Goal: Check status

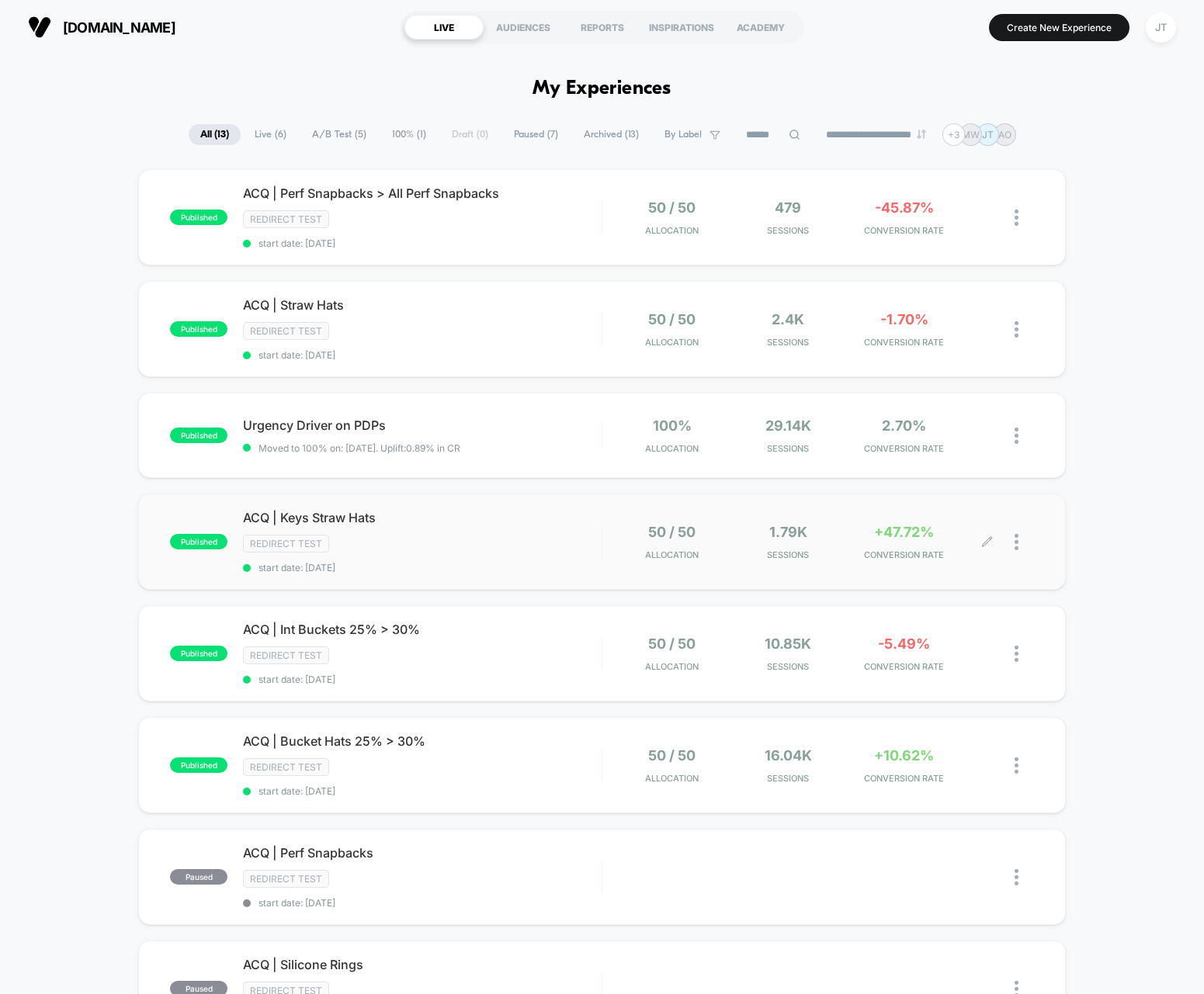
click at [845, 544] on div "50 / 50 Allocation 1.79k Sessions +47.72% CONVERSION RATE" at bounding box center [802, 542] width 370 height 36
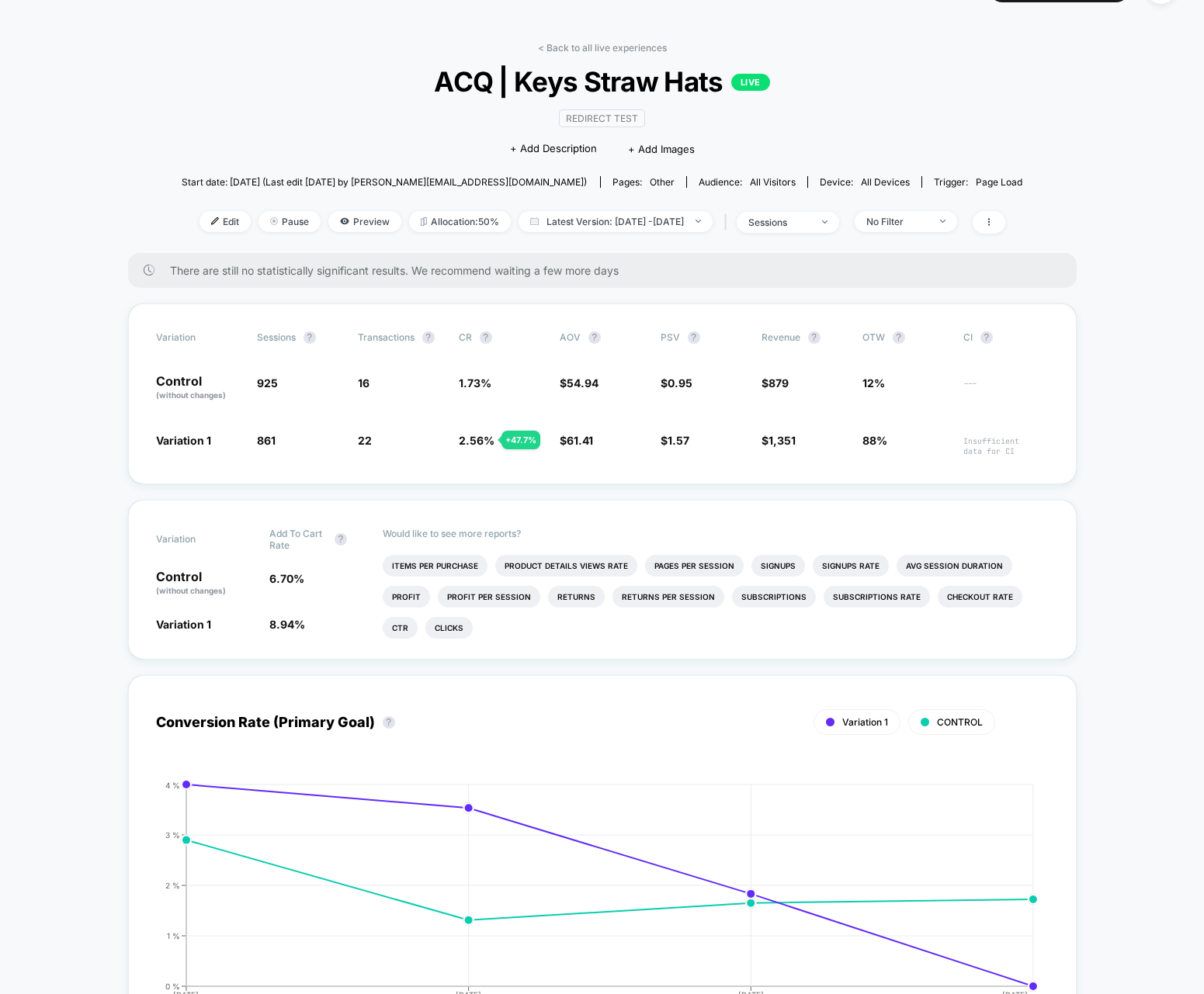
scroll to position [55, 0]
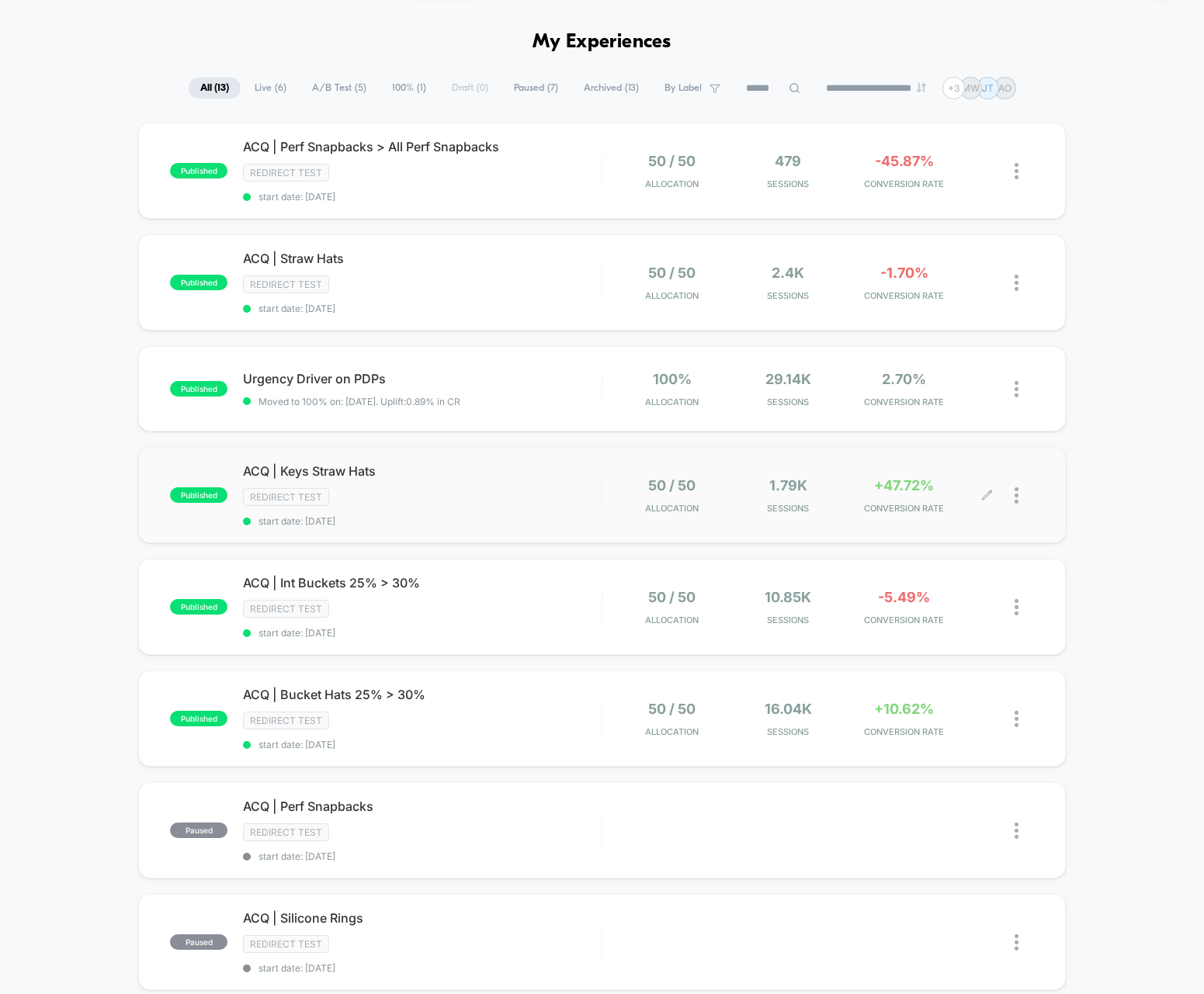
scroll to position [43, 0]
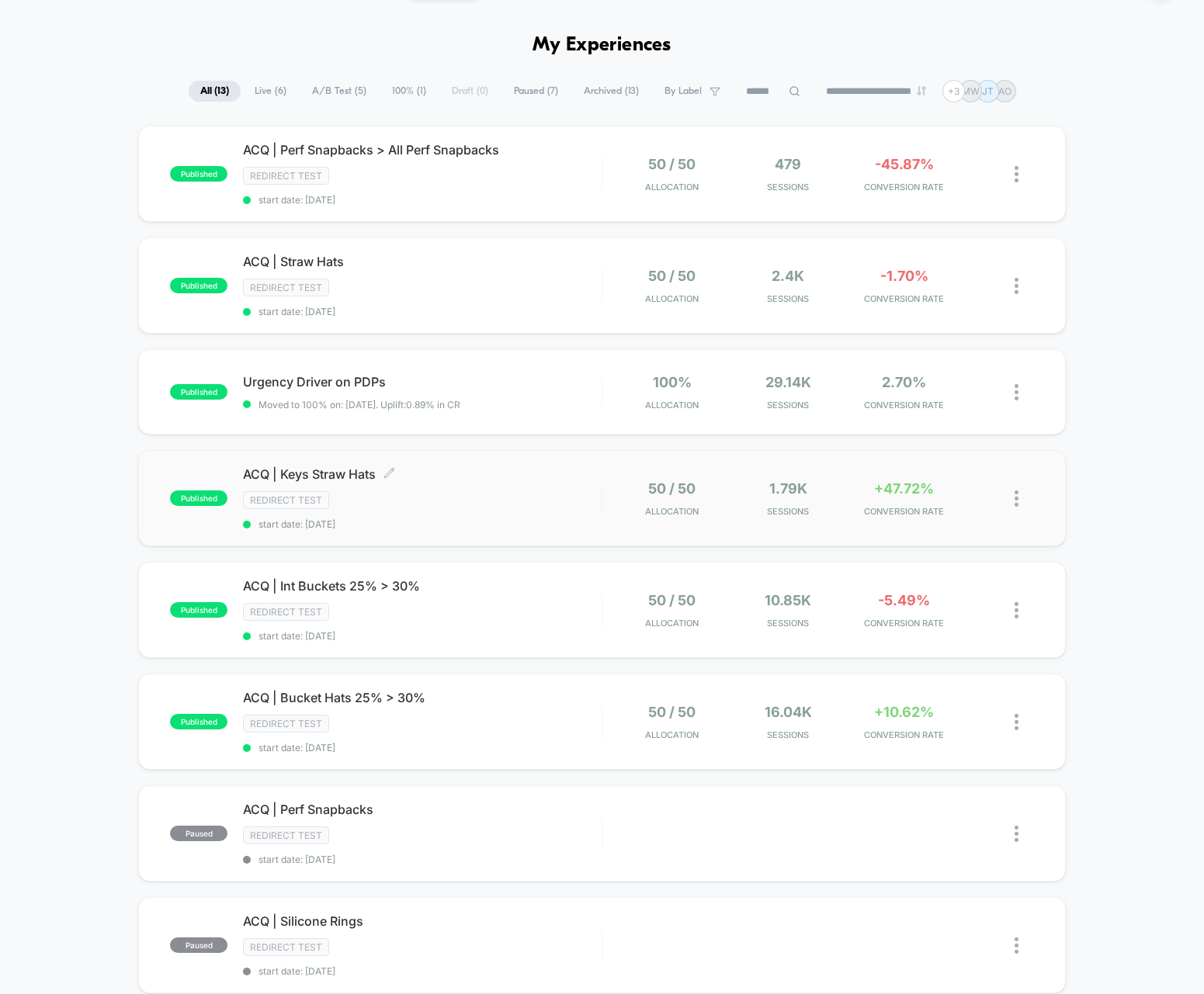
click at [342, 478] on span "ACQ | Keys Straw Hats Click to edit experience details" at bounding box center [421, 474] width 357 height 16
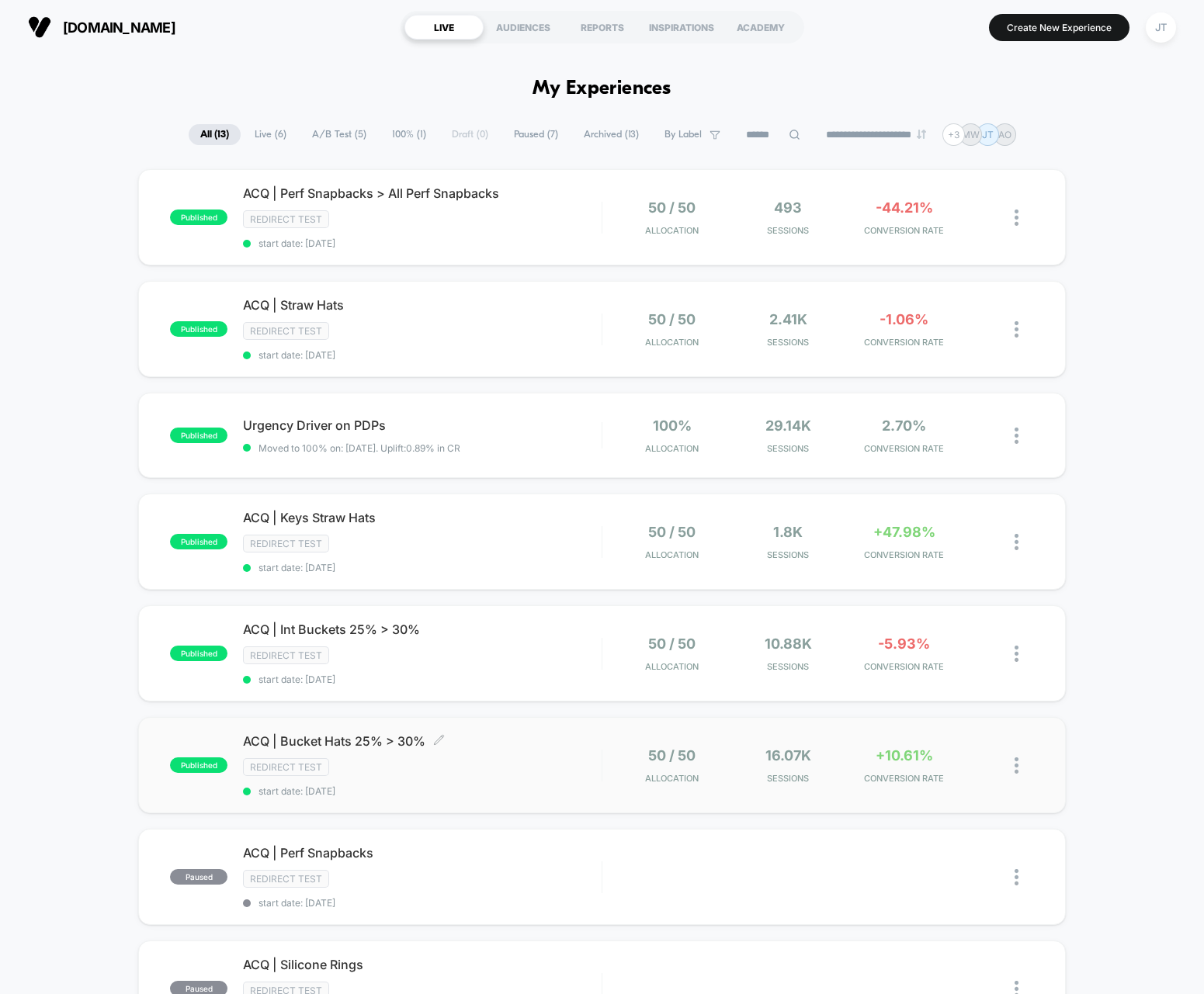
click at [478, 748] on span "ACQ | Bucket Hats 25% > 30% Click to edit experience details" at bounding box center [421, 742] width 357 height 16
click at [573, 241] on span "start date: [DATE]" at bounding box center [421, 243] width 357 height 11
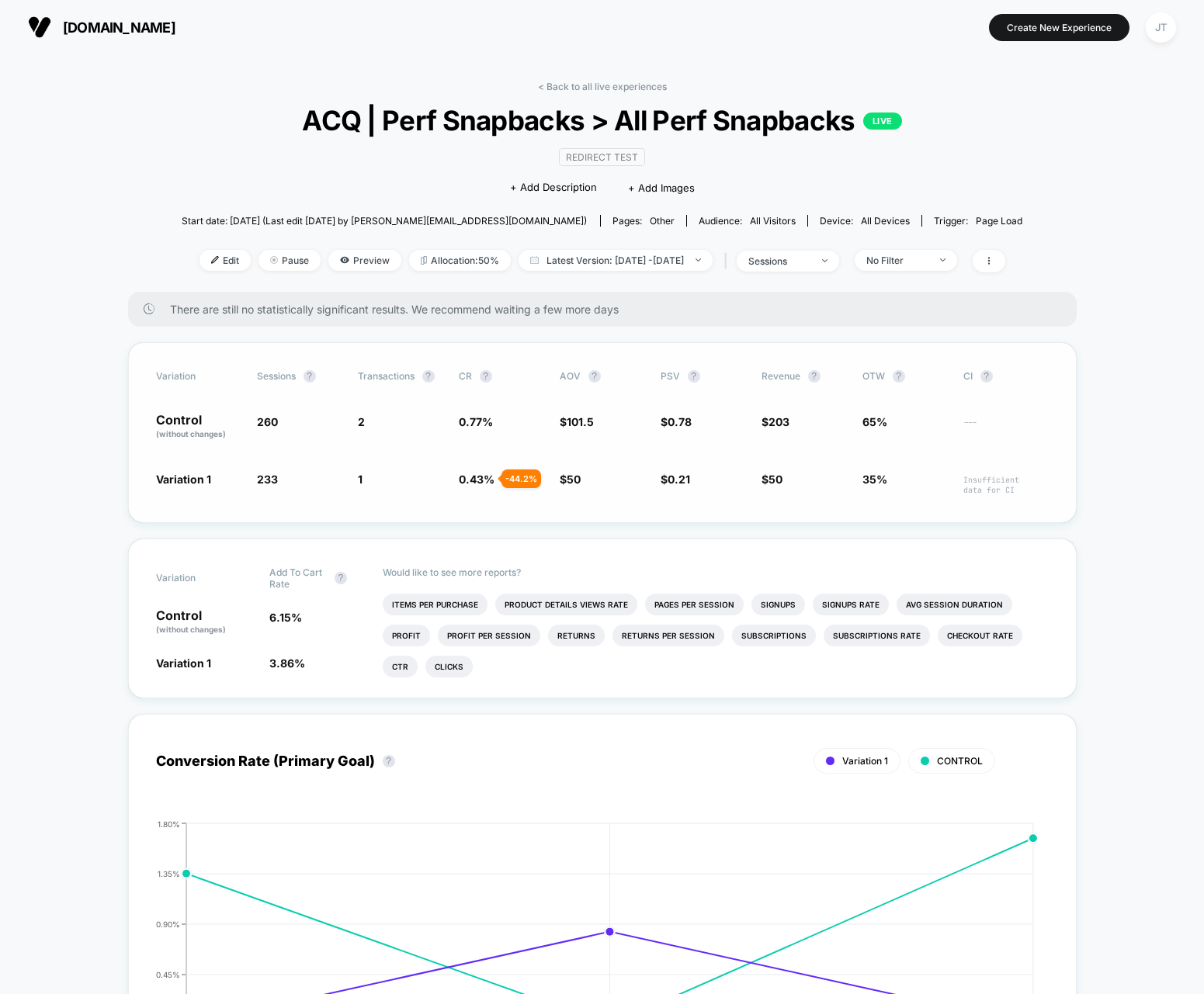
click at [188, 423] on p "Control (without changes)" at bounding box center [199, 427] width 86 height 26
click at [186, 482] on span "Variation 1" at bounding box center [184, 478] width 55 height 13
click at [188, 423] on p "Control (without changes)" at bounding box center [199, 427] width 86 height 26
click at [341, 260] on span "Preview" at bounding box center [365, 260] width 73 height 21
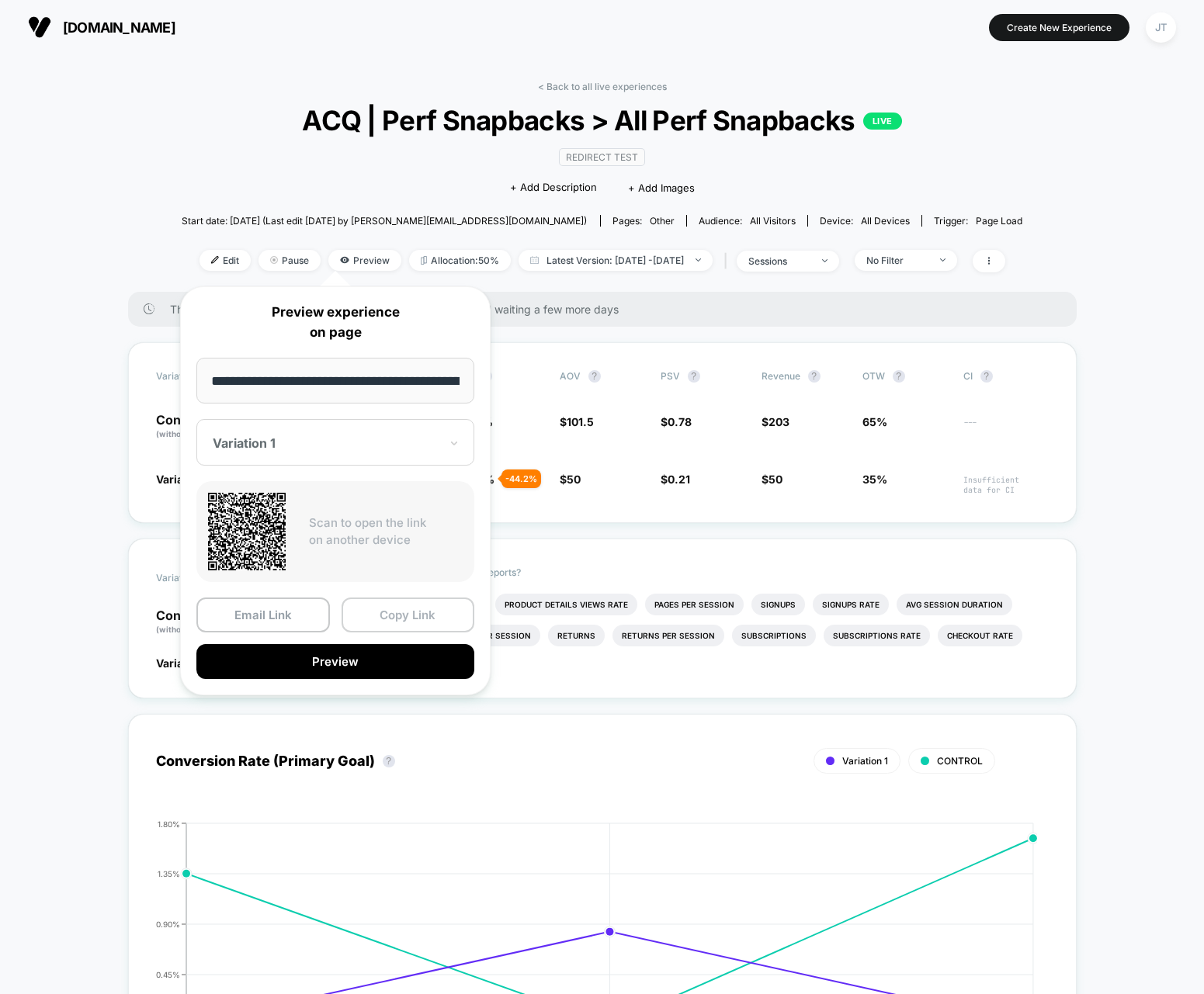
click at [388, 616] on button "Copy Link" at bounding box center [408, 615] width 133 height 35
